Goal: Information Seeking & Learning: Learn about a topic

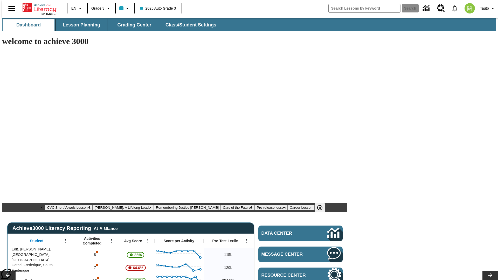
click at [79, 25] on span "Lesson Planning" at bounding box center [81, 25] width 37 height 6
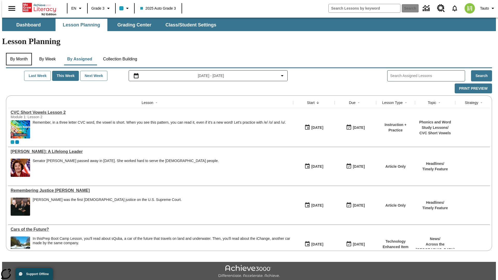
click at [17, 53] on button "By Month" at bounding box center [19, 59] width 26 height 12
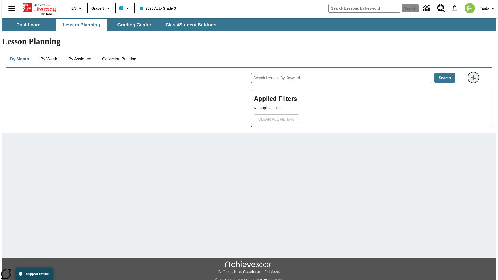
click at [475, 75] on icon "Filters Side menu" at bounding box center [473, 77] width 5 height 5
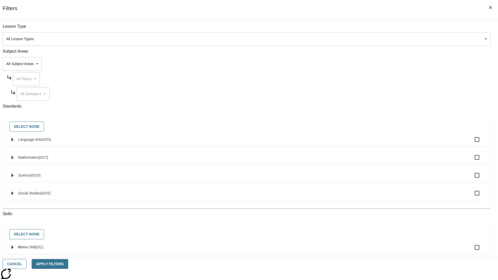
click at [374, 64] on body "Skip to main content [GEOGRAPHIC_DATA] Edition EN Grade 3 2025 Auto Grade 3 Sea…" at bounding box center [249, 161] width 494 height 286
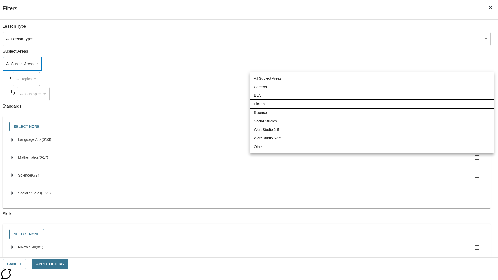
click at [372, 104] on li "Fiction" at bounding box center [372, 104] width 244 height 9
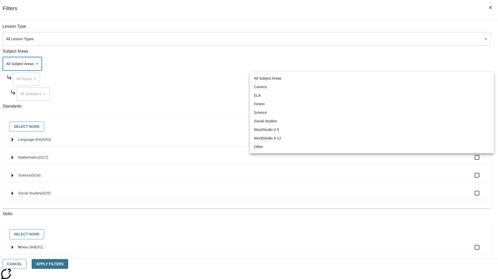
type input "4"
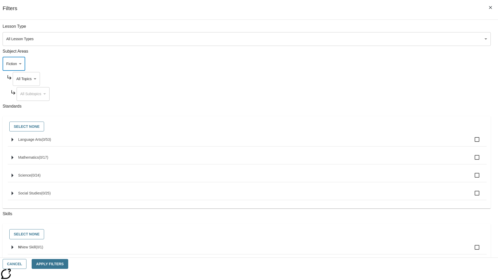
scroll to position [0, 0]
click at [378, 29] on body "Skip to main content [GEOGRAPHIC_DATA] Edition EN Grade 3 2025 Auto Grade 3 Sea…" at bounding box center [249, 161] width 494 height 286
